Goal: Task Accomplishment & Management: Manage account settings

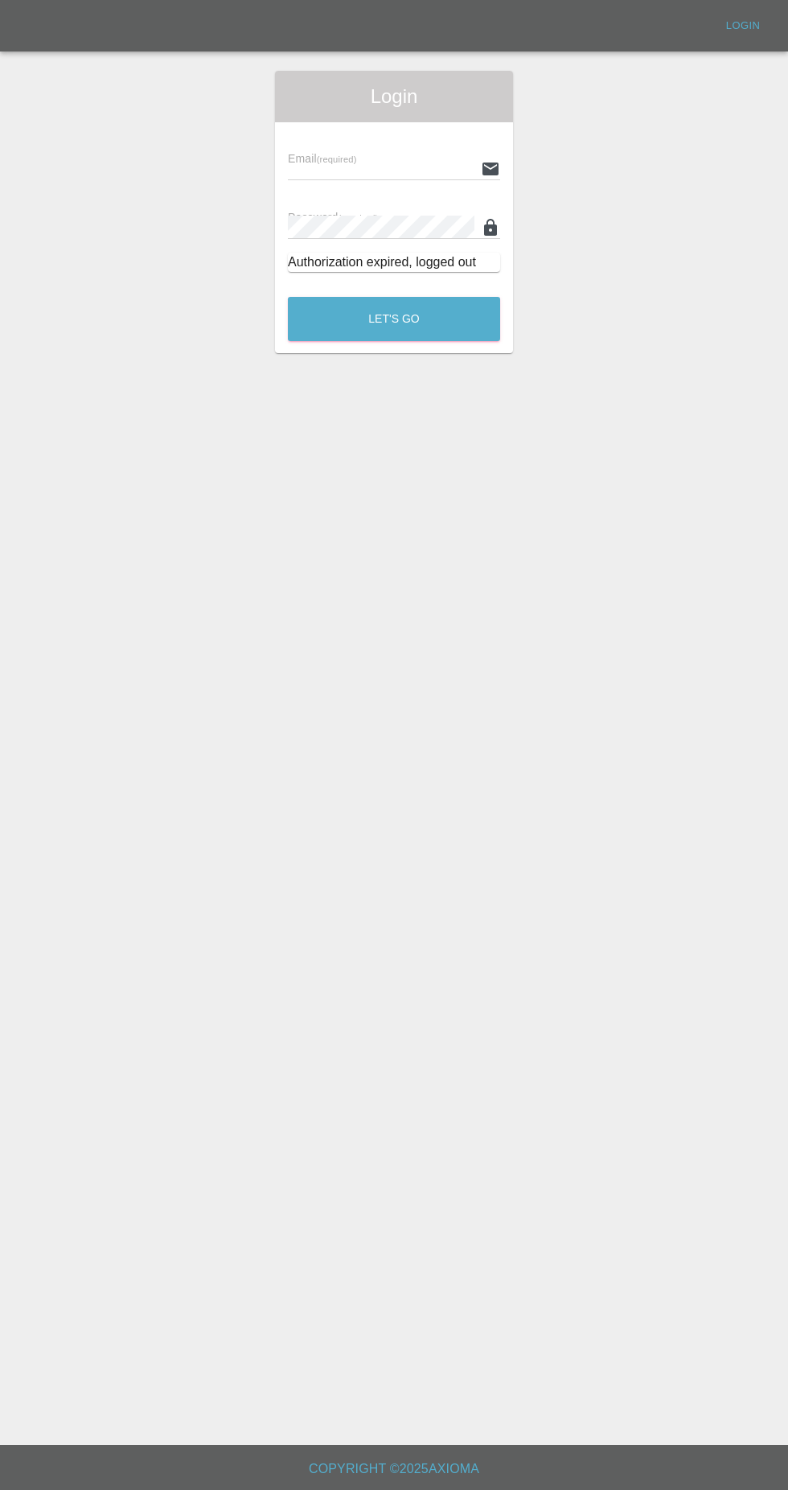
click at [364, 162] on input "text" at bounding box center [381, 168] width 187 height 23
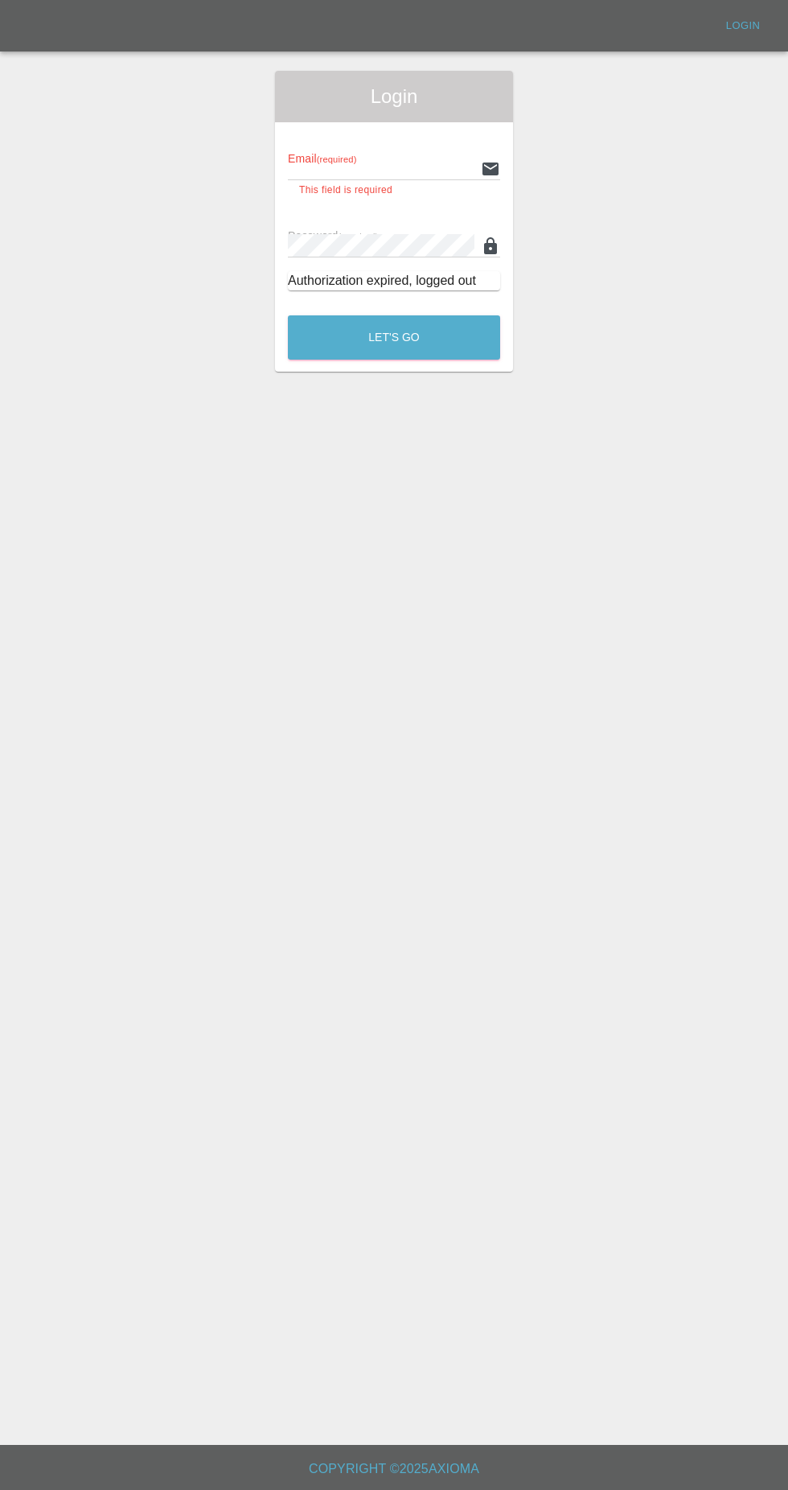
type input "[EMAIL_ADDRESS][DOMAIN_NAME]"
click at [288, 315] on button "Let's Go" at bounding box center [394, 337] width 212 height 44
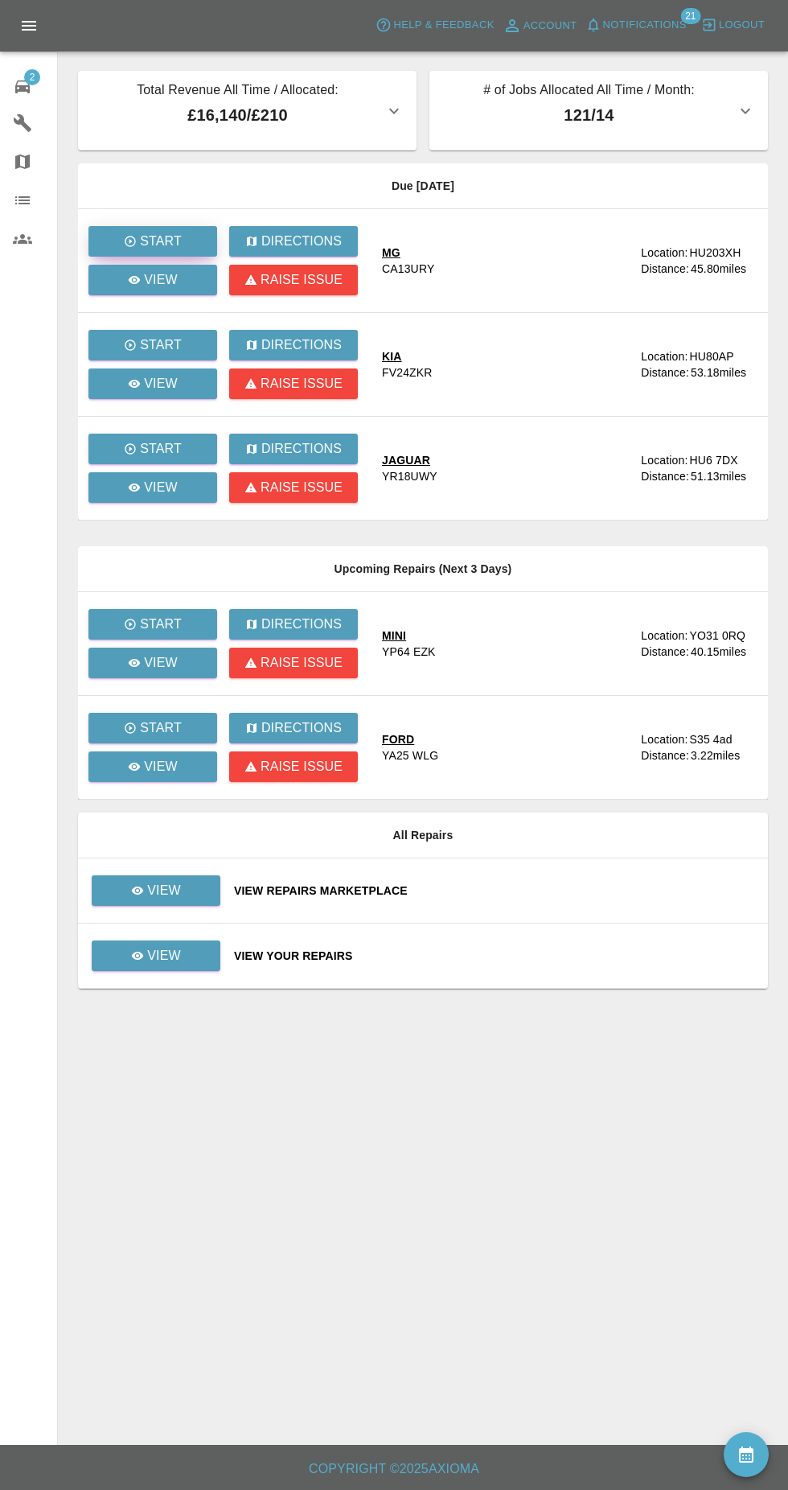
click at [131, 241] on icon "button" at bounding box center [130, 241] width 10 height 10
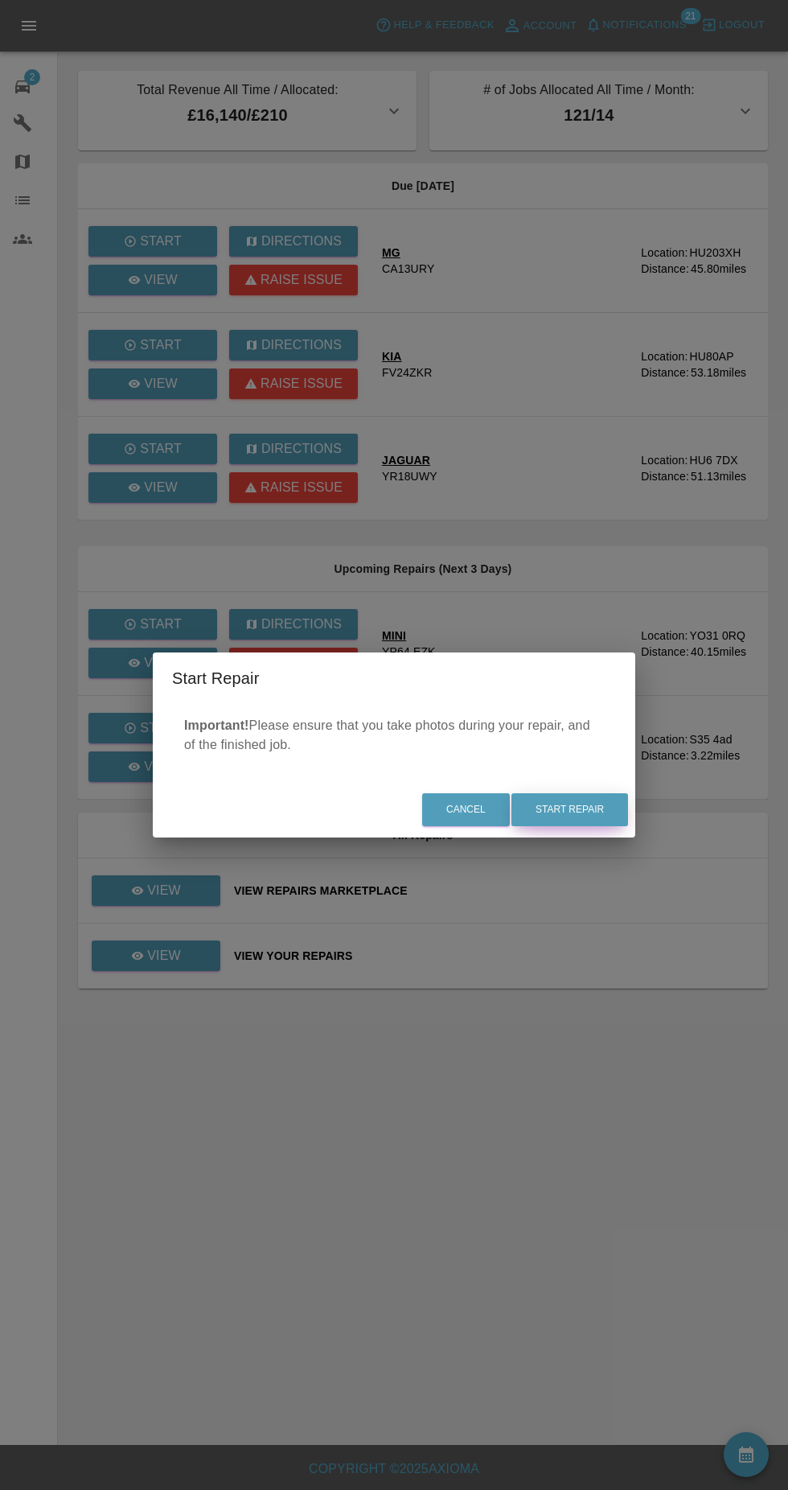
click at [569, 810] on button "Start Repair" at bounding box center [570, 809] width 117 height 33
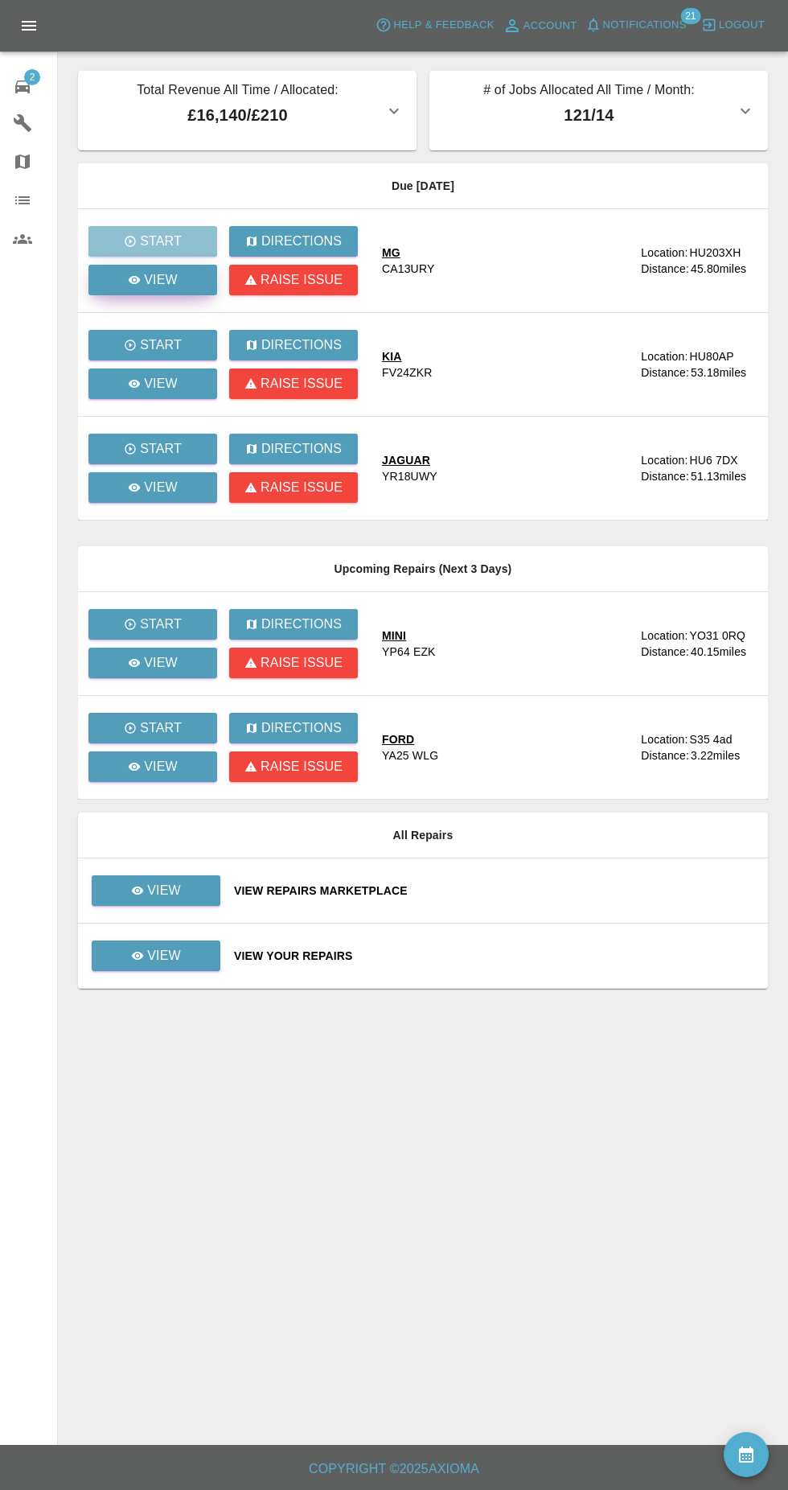
click at [135, 280] on icon at bounding box center [135, 280] width 12 height 8
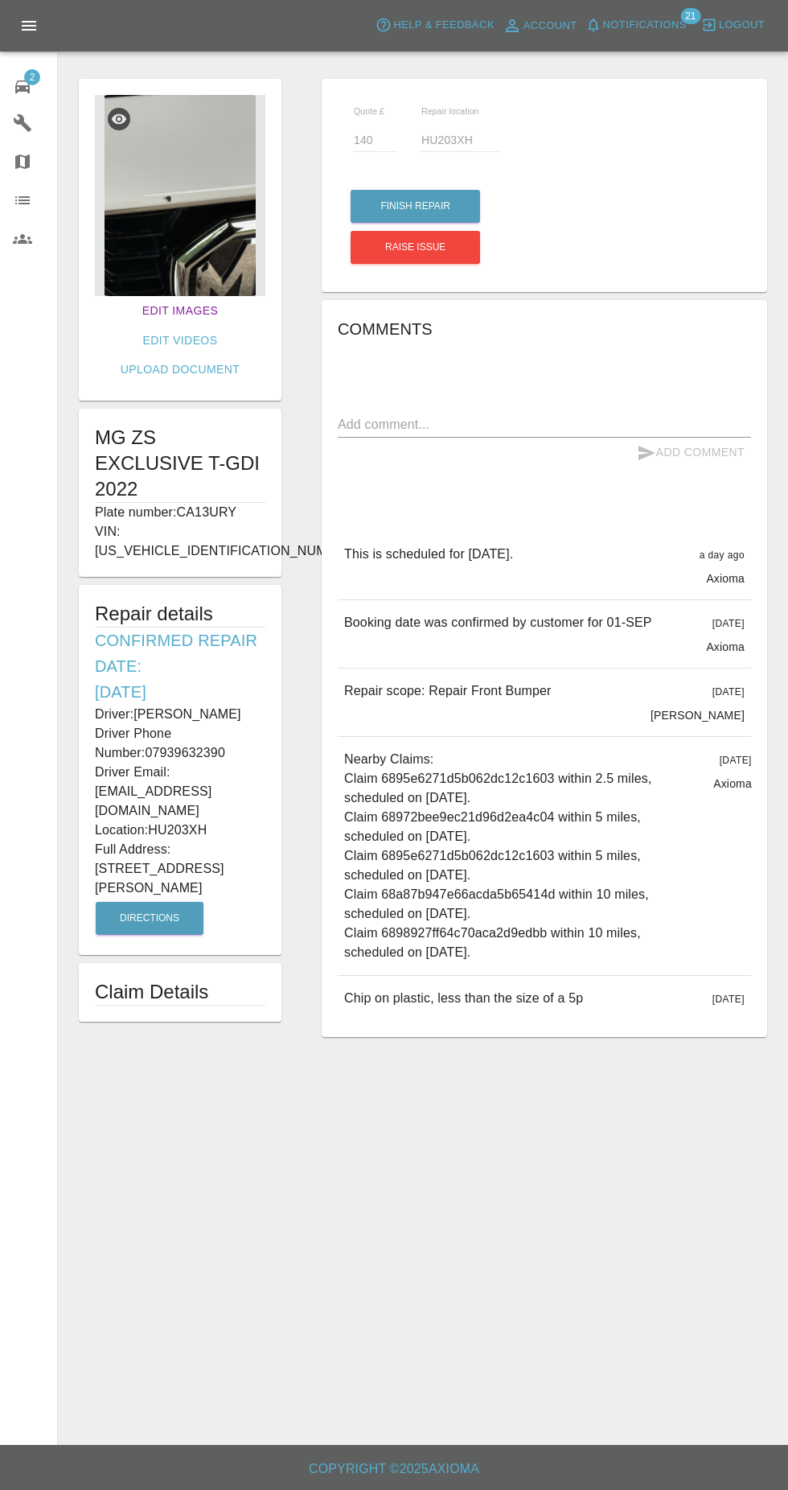
click at [136, 302] on link "Edit Images" at bounding box center [180, 311] width 88 height 30
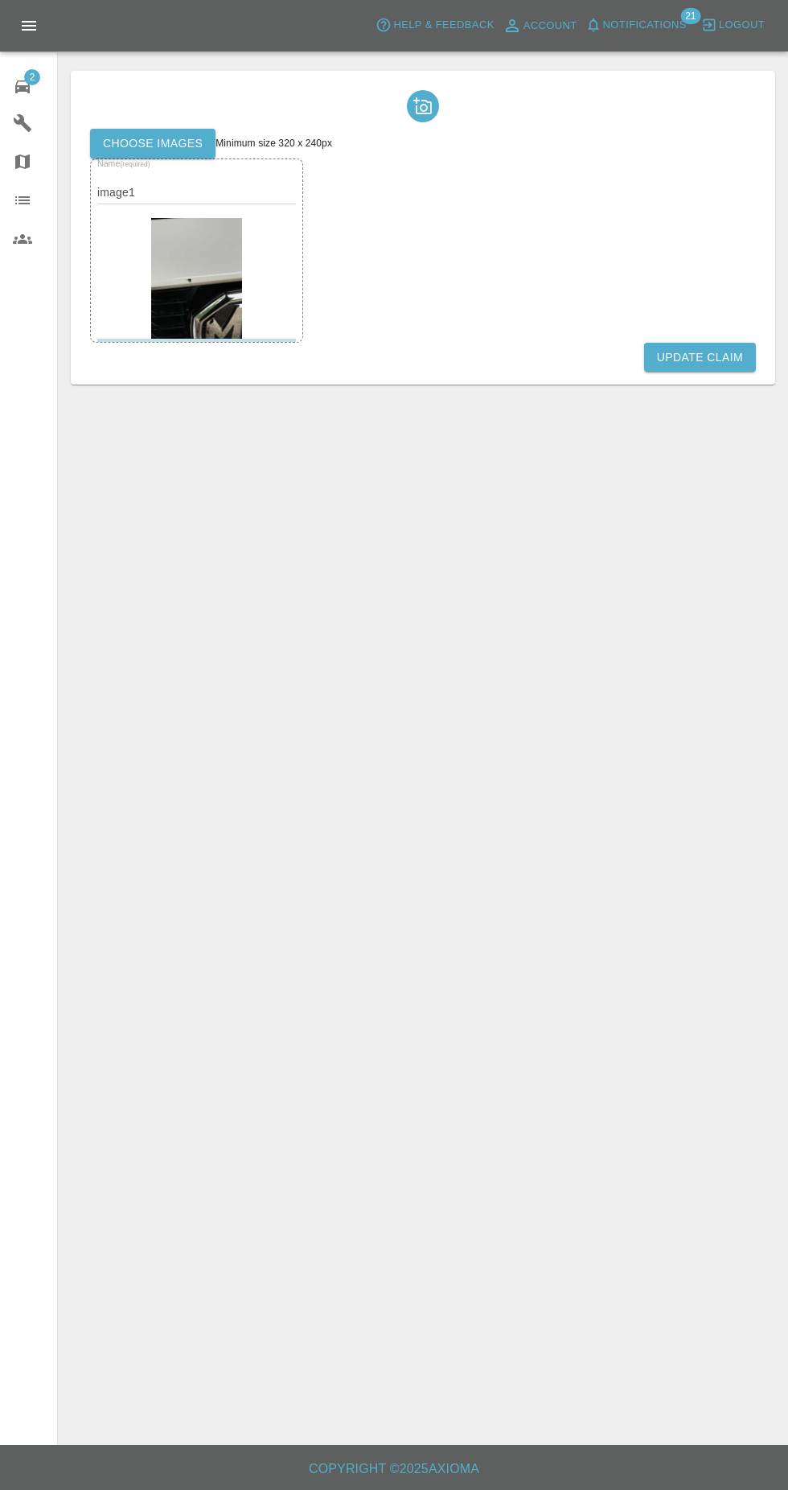
click at [132, 143] on label "Choose images" at bounding box center [152, 144] width 125 height 30
click at [0, 0] on input "Choose images" at bounding box center [0, 0] width 0 height 0
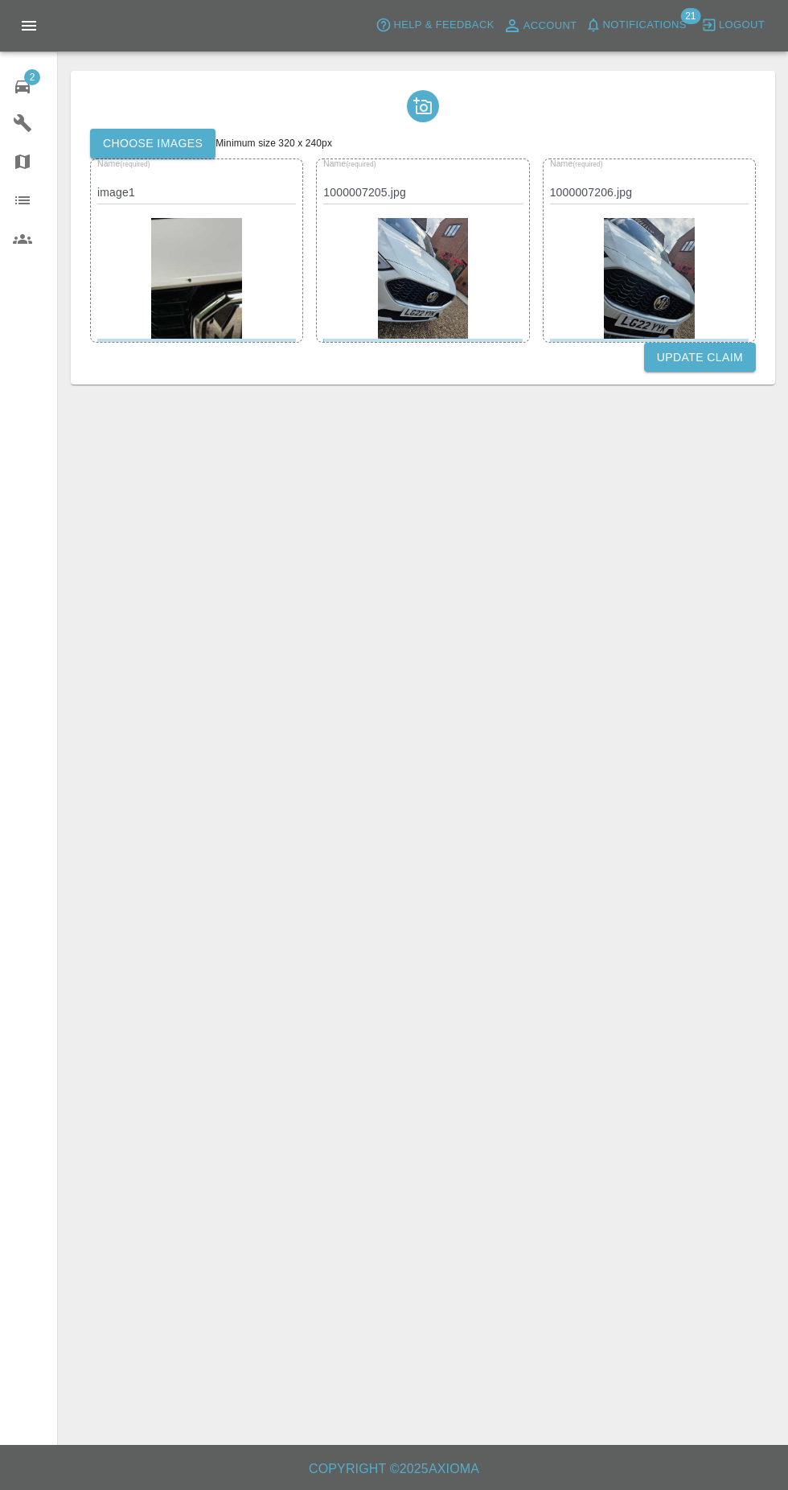
click at [722, 356] on button "Update Claim" at bounding box center [700, 358] width 112 height 30
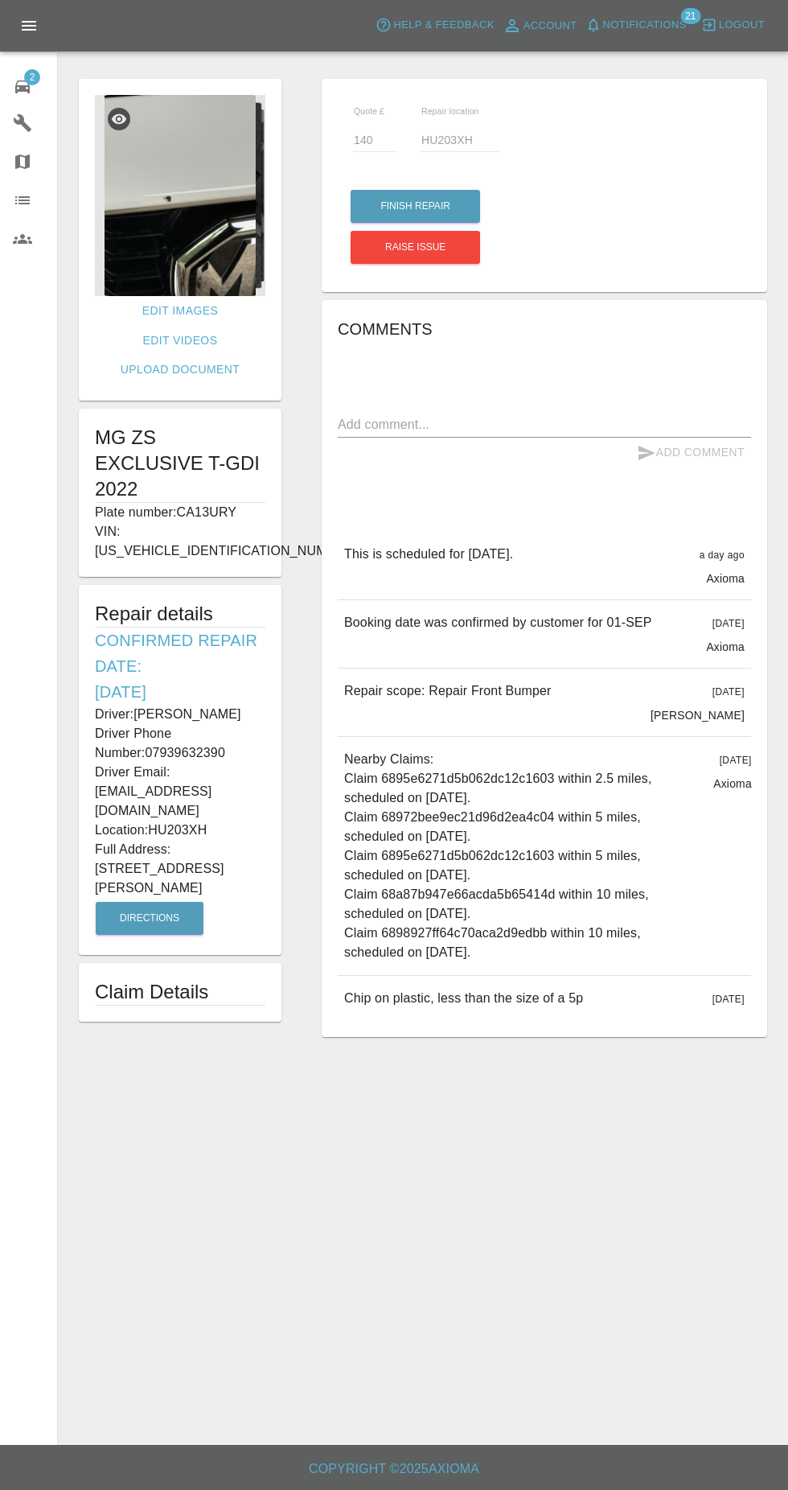
click at [32, 76] on span "2" at bounding box center [32, 77] width 16 height 16
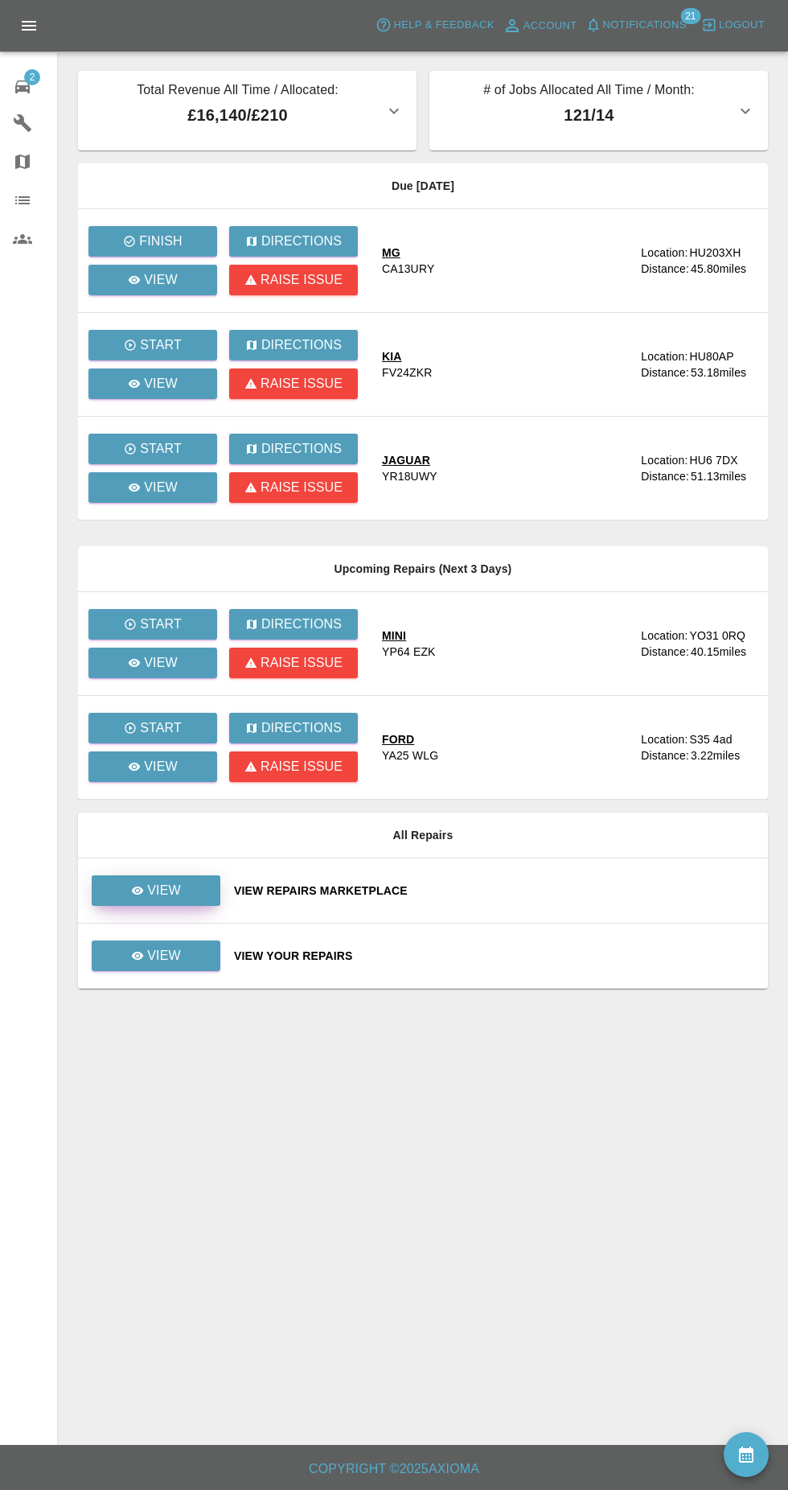
click at [188, 903] on link "View" at bounding box center [156, 890] width 129 height 31
click at [184, 231] on button "Finish" at bounding box center [152, 241] width 129 height 31
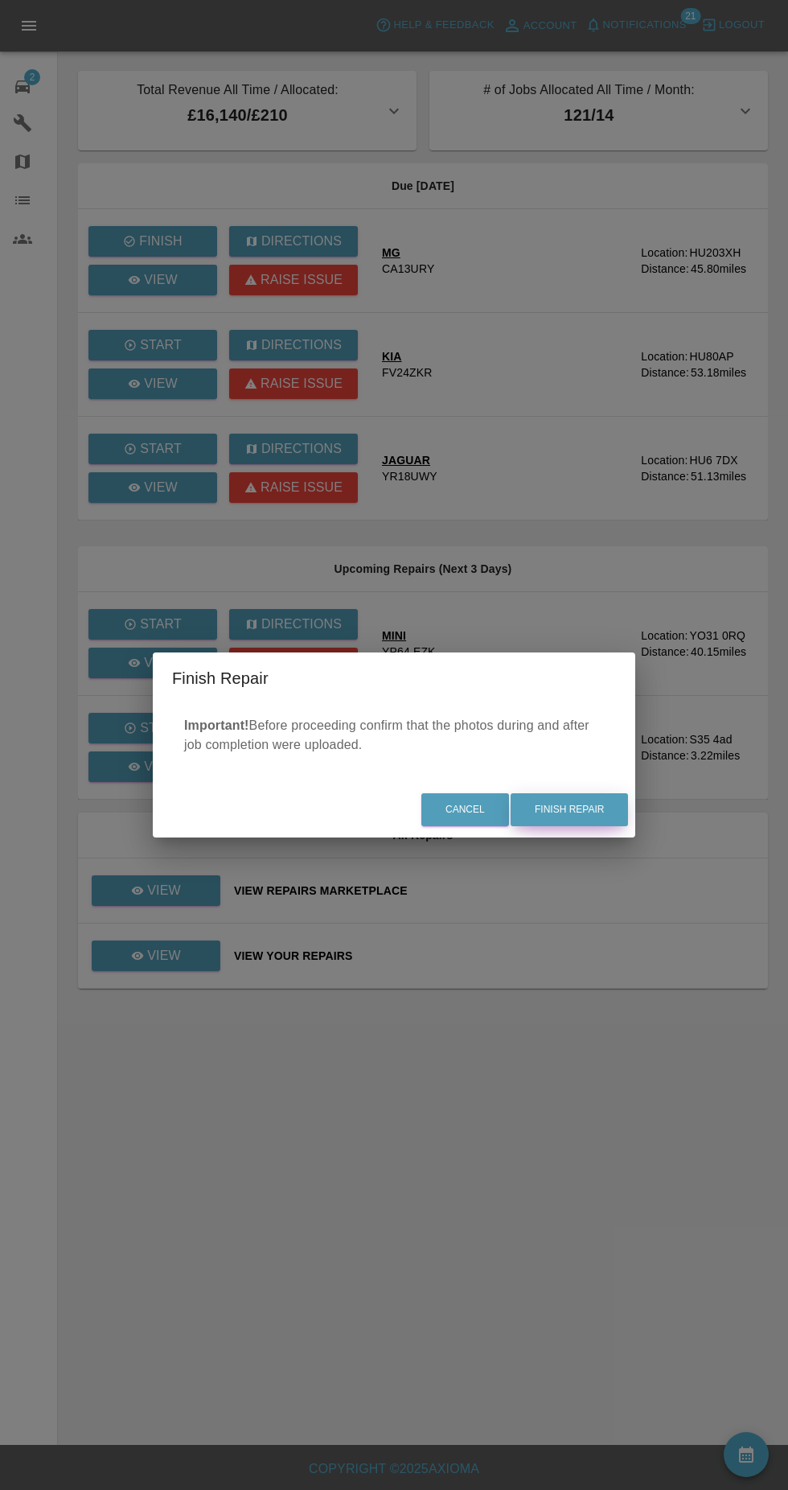
click at [590, 815] on button "Finish Repair" at bounding box center [569, 809] width 117 height 33
click at [577, 818] on div "Cancel Finish Repair" at bounding box center [394, 810] width 483 height 54
